Goal: Navigation & Orientation: Go to known website

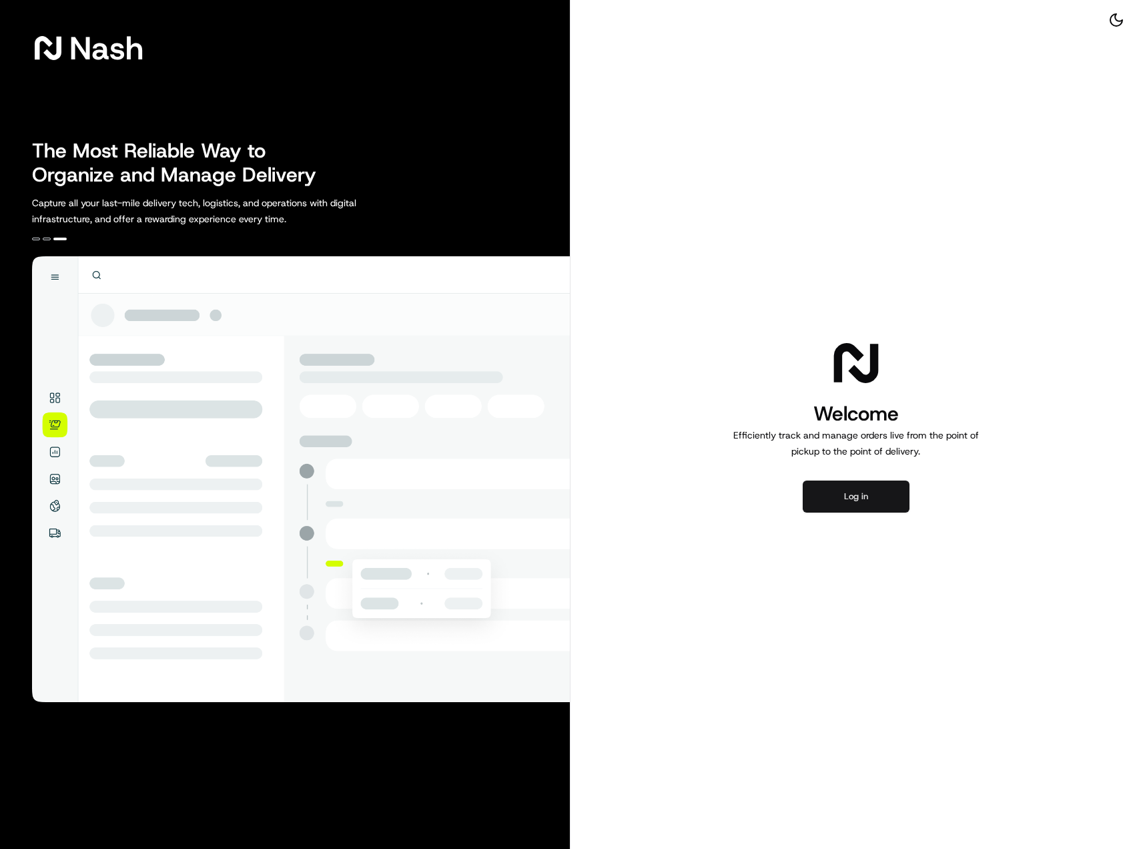
click at [846, 497] on button "Log in" at bounding box center [856, 497] width 107 height 32
